Goal: Navigation & Orientation: Find specific page/section

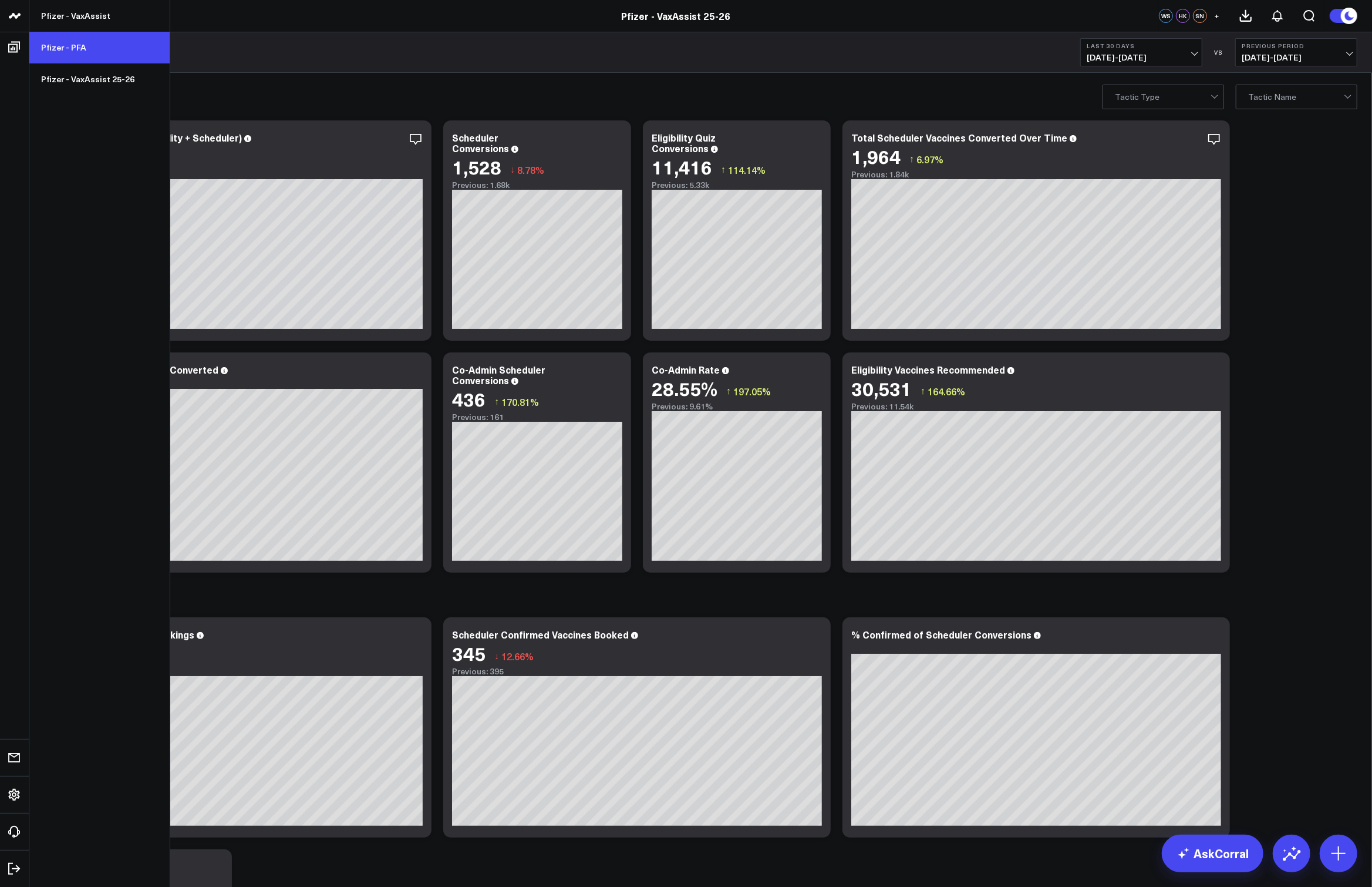
click at [63, 55] on link "Pfizer - PFA" at bounding box center [100, 47] width 140 height 32
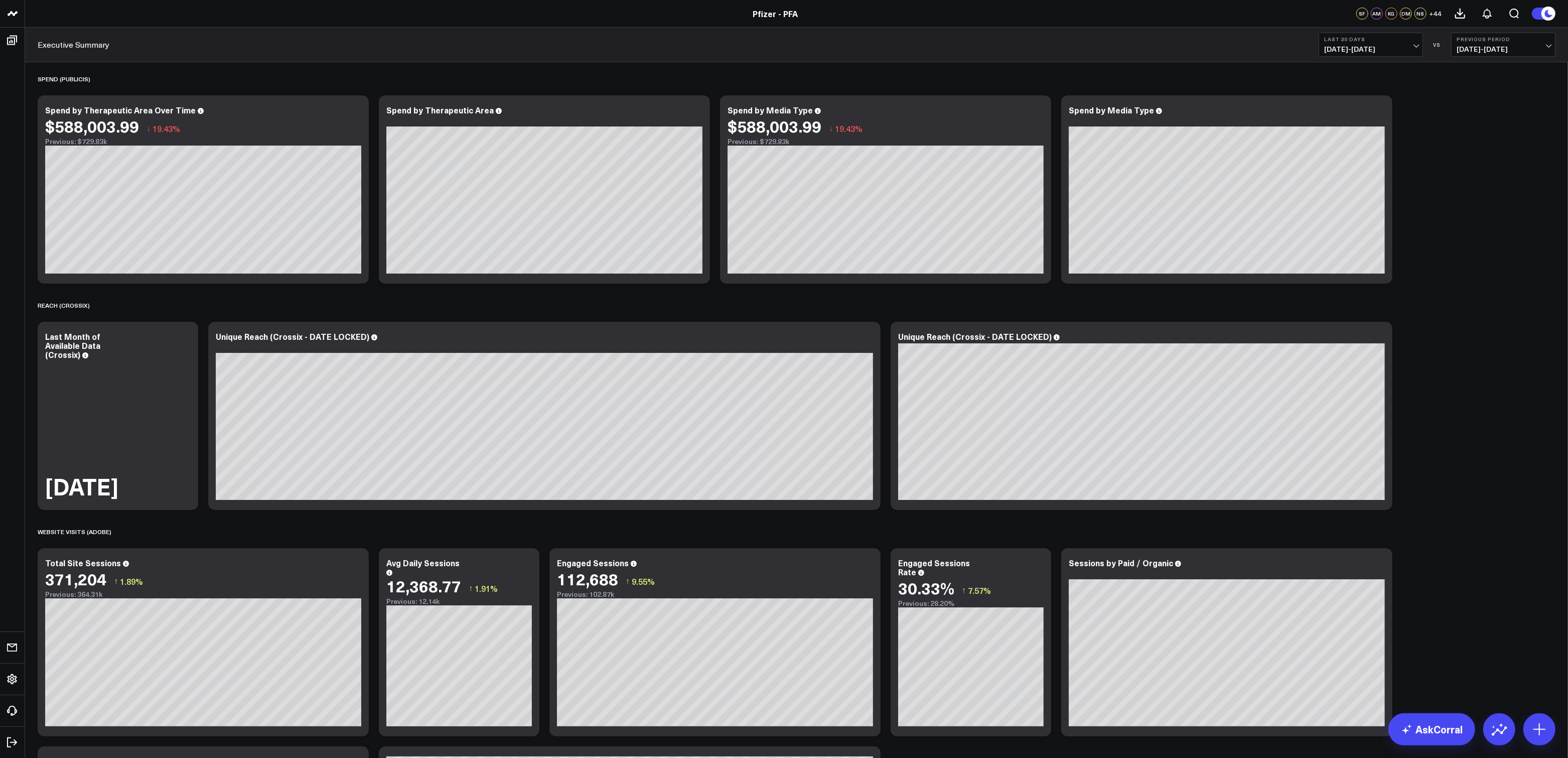
click at [1172, 45] on span "06/20/25 - 07/19/25" at bounding box center [1503, 49] width 93 height 8
click at [1172, 125] on link "No Comparison" at bounding box center [1503, 125] width 103 height 19
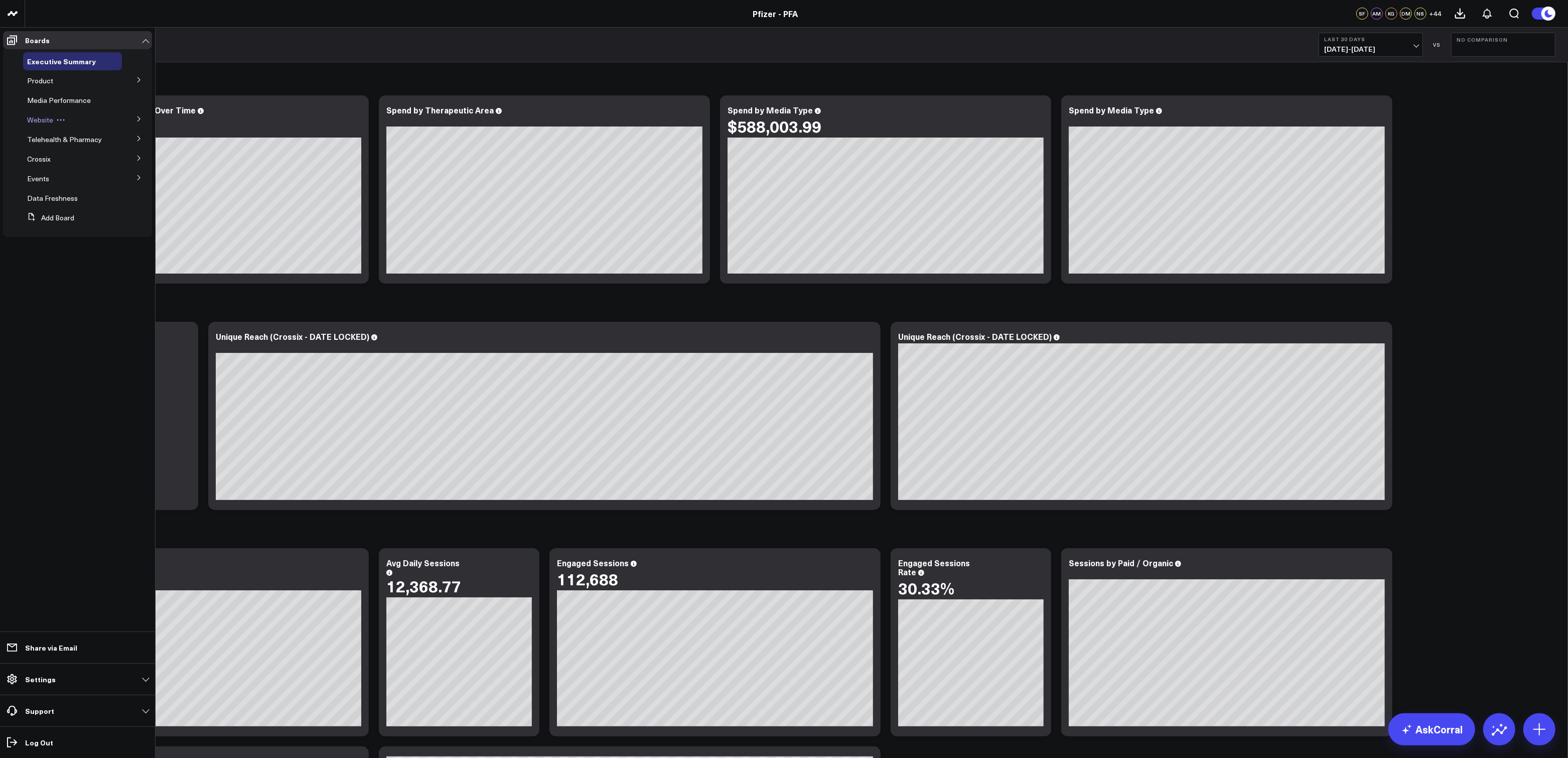
click at [64, 115] on icon at bounding box center [61, 120] width 9 height 9
click at [139, 119] on icon at bounding box center [138, 119] width 2 height 5
click at [108, 349] on ul "Boards Executive Summary Product Release Spotlight 4.3 Covid-19 Product Summary…" at bounding box center [77, 392] width 155 height 730
click at [50, 159] on span "Site Experience / DXA" at bounding box center [68, 164] width 70 height 9
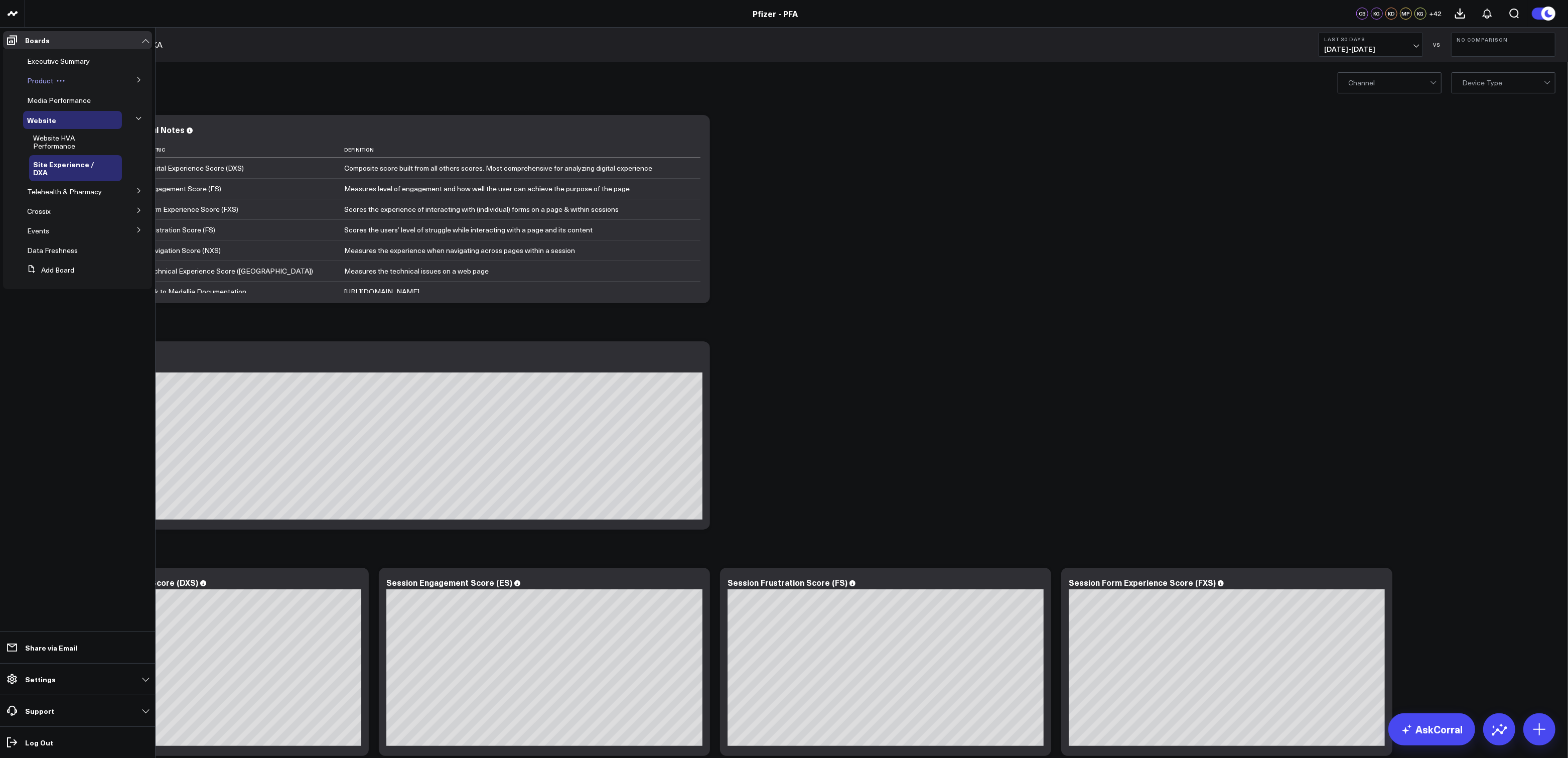
click at [46, 77] on span "Product" at bounding box center [40, 80] width 26 height 9
click at [133, 77] on button at bounding box center [139, 79] width 26 height 15
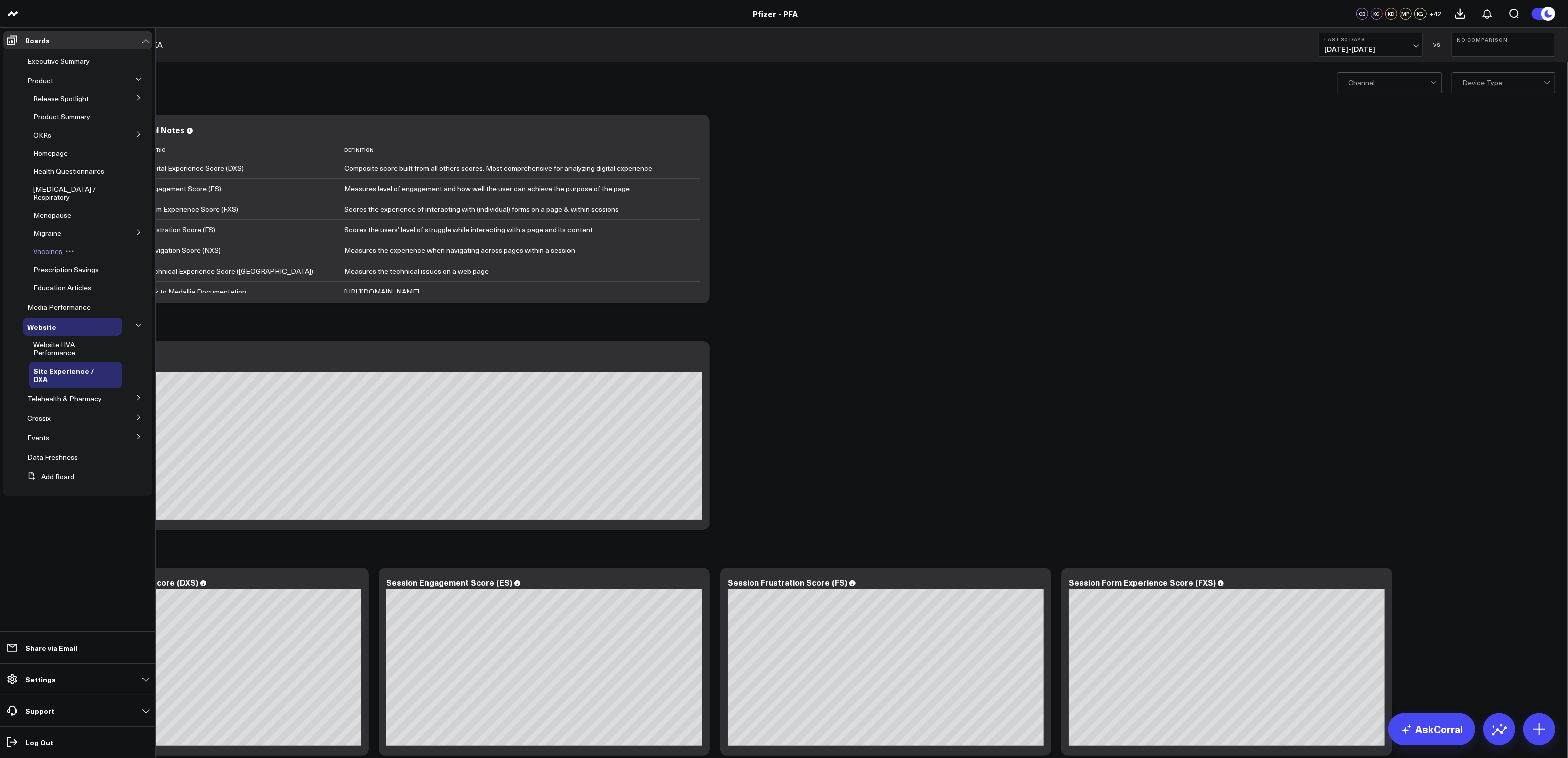
click at [55, 246] on span "Vaccines" at bounding box center [48, 251] width 29 height 9
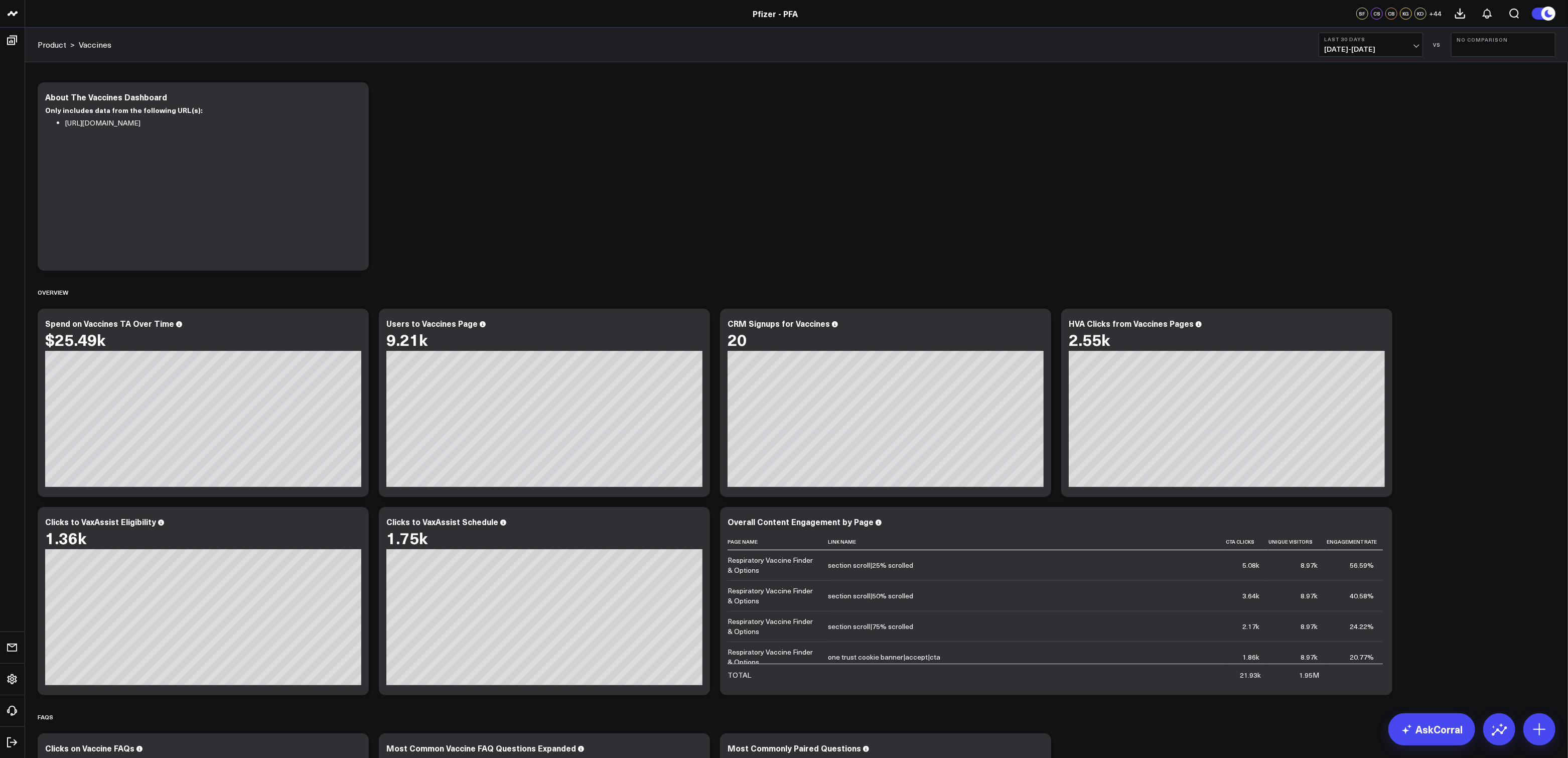
scroll to position [33, 0]
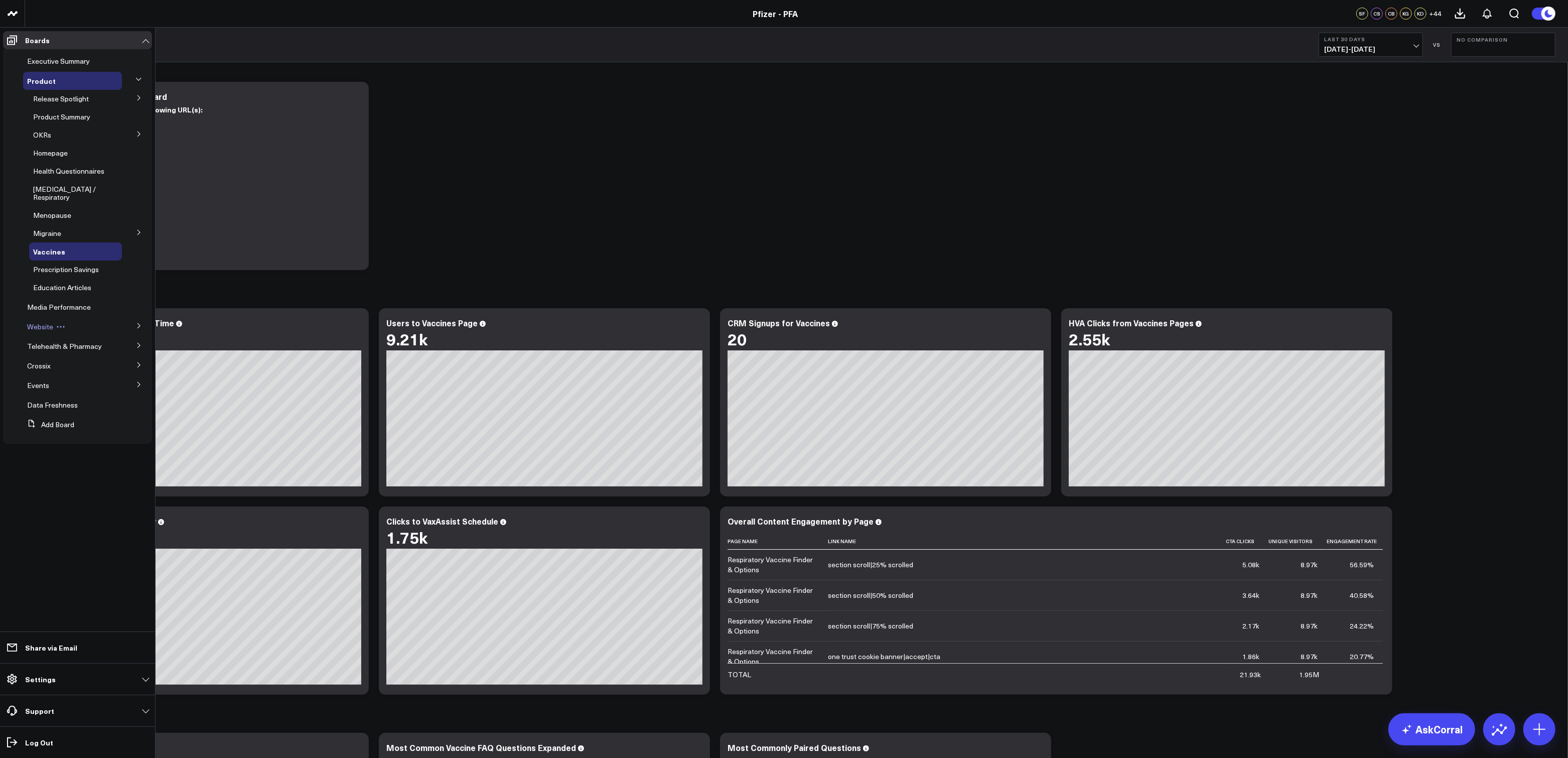
click at [48, 322] on span "Website" at bounding box center [40, 326] width 26 height 9
click at [137, 322] on icon at bounding box center [139, 326] width 6 height 6
click at [52, 340] on span "Website HVA Performance" at bounding box center [54, 348] width 42 height 18
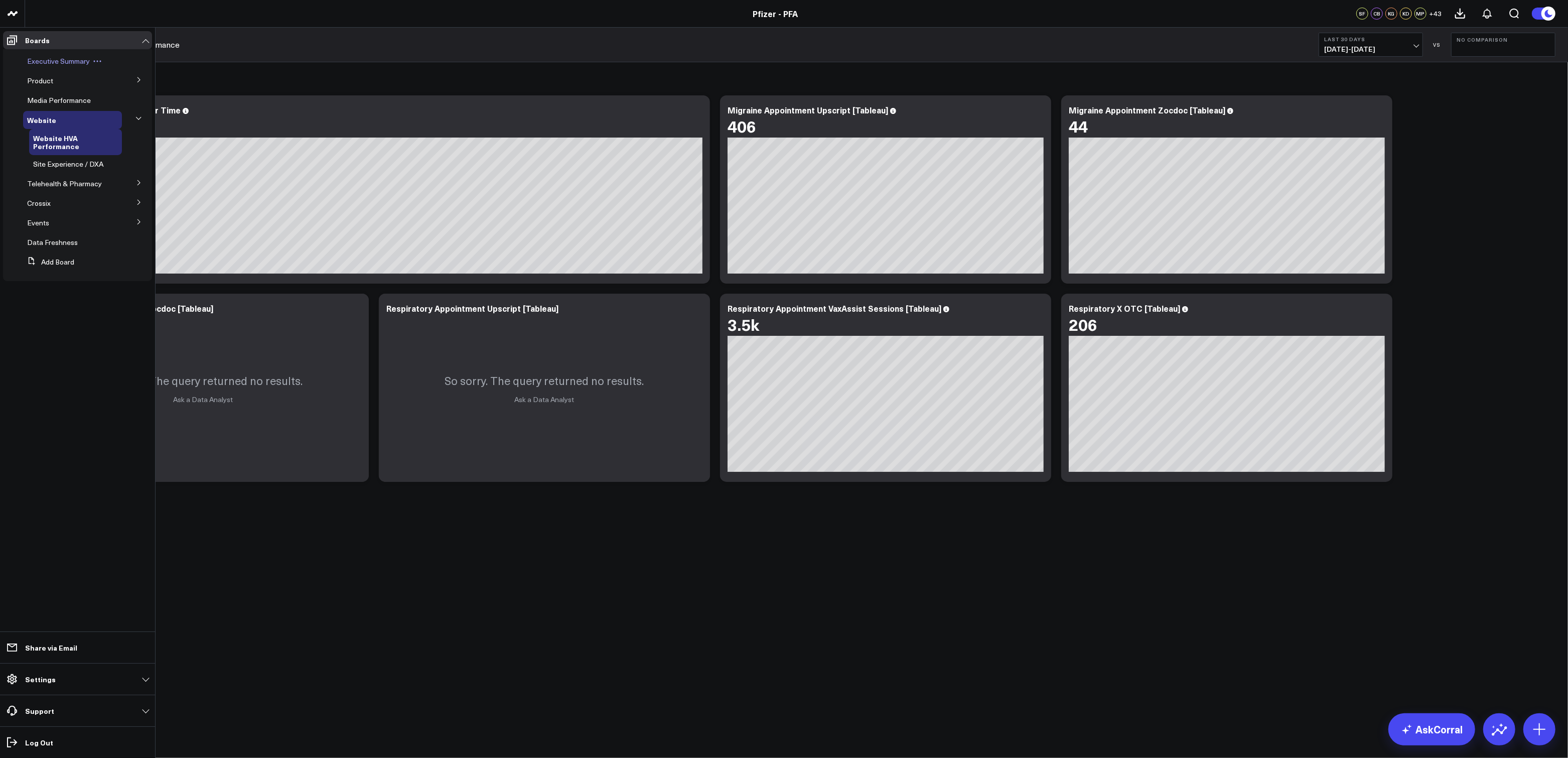
click at [33, 68] on div "Executive Summary" at bounding box center [72, 61] width 98 height 18
click at [41, 80] on span "Product" at bounding box center [40, 80] width 26 height 9
click at [137, 77] on icon at bounding box center [139, 80] width 6 height 6
